Goal: Obtain resource: Obtain resource

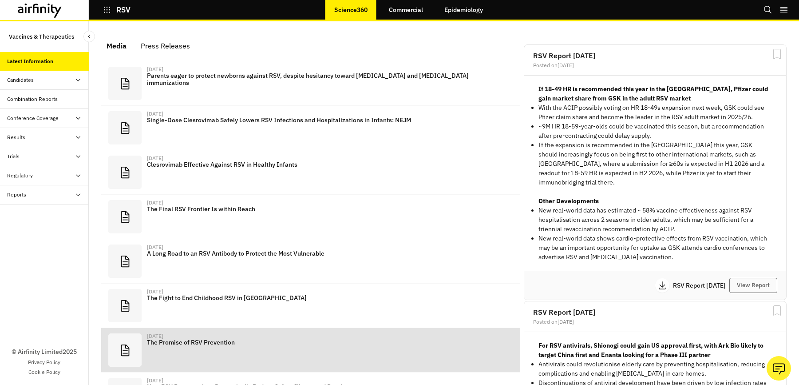
scroll to position [552, 266]
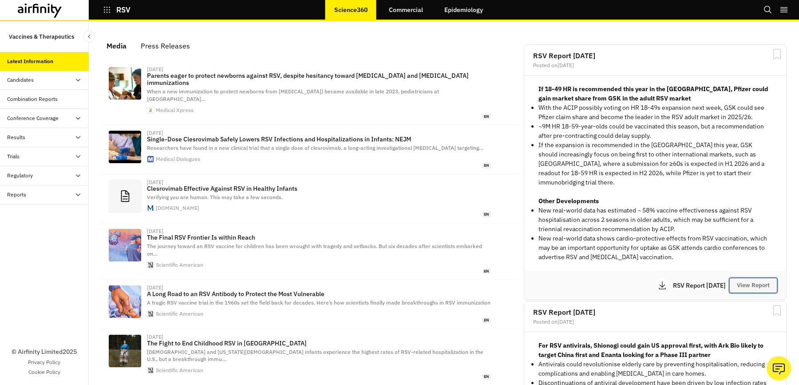
click at [742, 278] on button "View Report" at bounding box center [754, 285] width 48 height 15
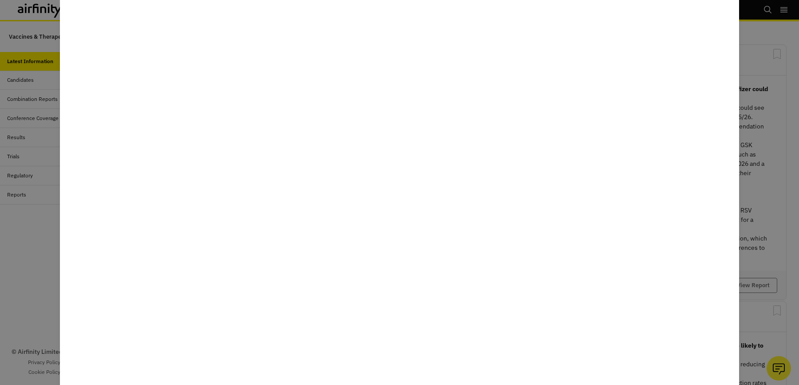
click at [748, 203] on div at bounding box center [399, 192] width 799 height 385
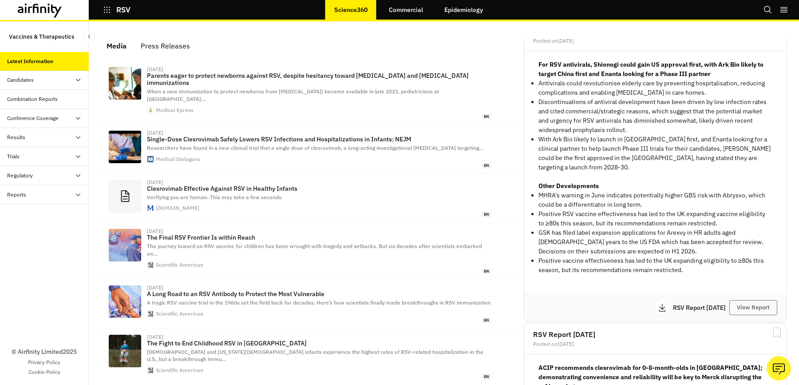
scroll to position [297, 0]
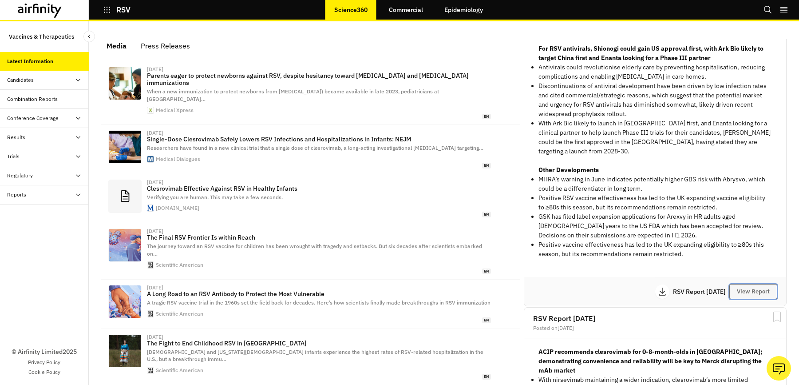
click at [762, 284] on button "View Report" at bounding box center [754, 291] width 48 height 15
